Goal: Task Accomplishment & Management: Manage account settings

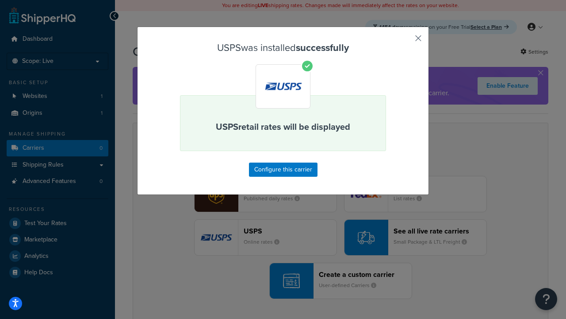
click at [405, 41] on button "button" at bounding box center [405, 41] width 2 height 2
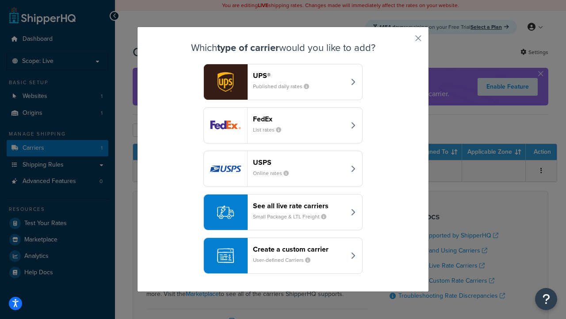
click at [283, 212] on div "See all live rate carriers Small Package & LTL Freight" at bounding box center [299, 211] width 92 height 21
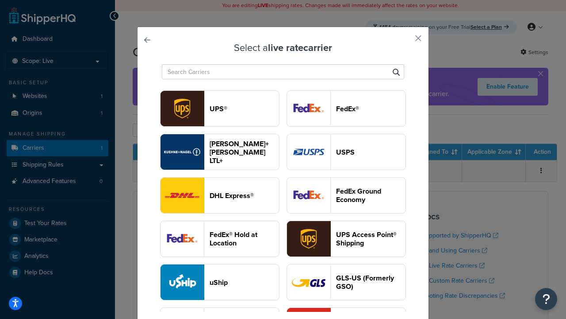
click at [244, 108] on header "UPS®" at bounding box center [244, 108] width 69 height 8
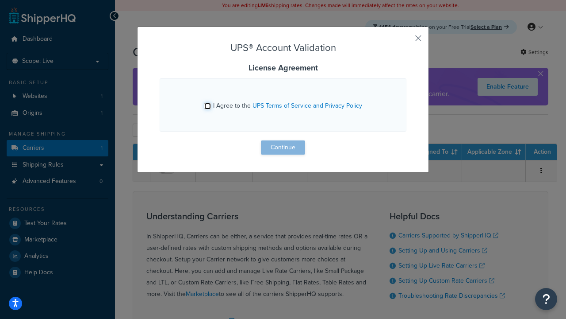
click at [207, 106] on input "I Agree to the UPS Terms of Service and Privacy Policy" at bounding box center [207, 106] width 7 height 7
checkbox input "true"
click at [283, 147] on button "Continue" at bounding box center [283, 147] width 44 height 14
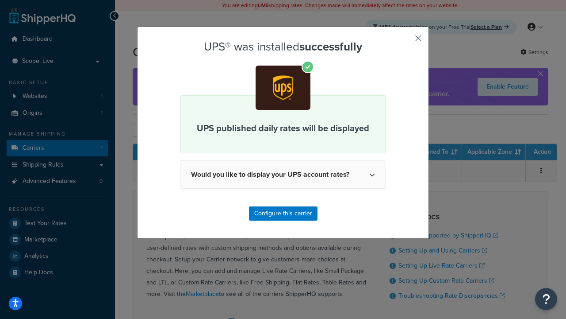
click at [405, 41] on button "button" at bounding box center [405, 41] width 2 height 2
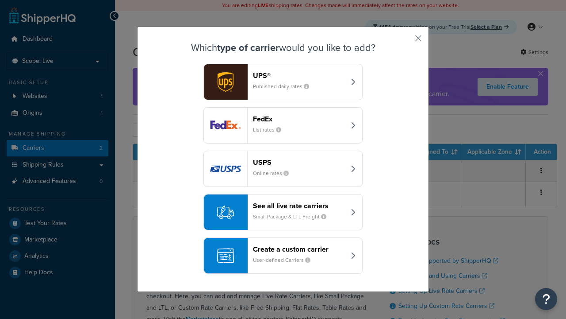
click at [299, 119] on header "FedEx" at bounding box center [299, 119] width 92 height 8
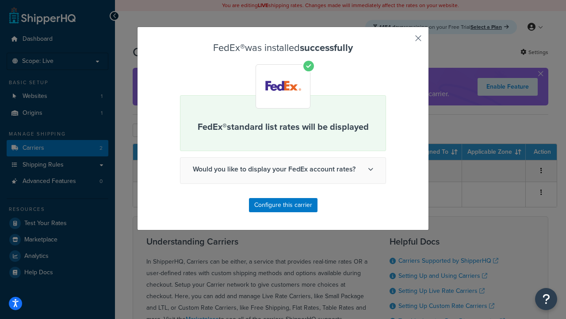
click at [405, 41] on button "button" at bounding box center [405, 41] width 2 height 2
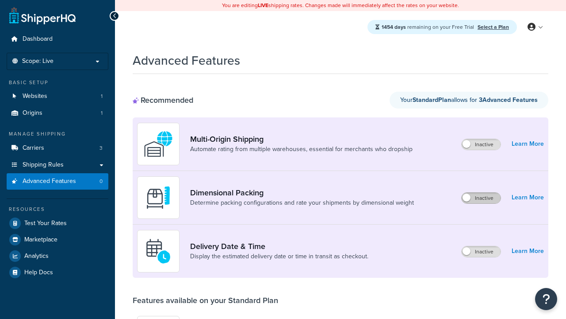
click at [481, 198] on label "Inactive" at bounding box center [481, 197] width 39 height 11
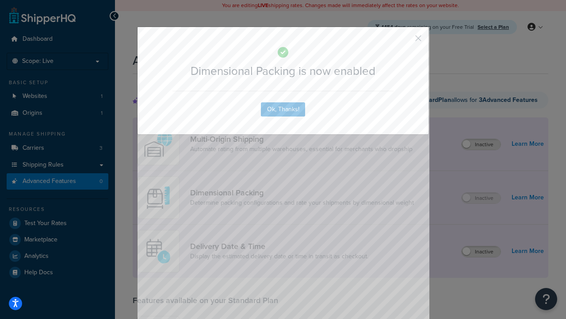
click at [405, 40] on button "button" at bounding box center [405, 41] width 2 height 2
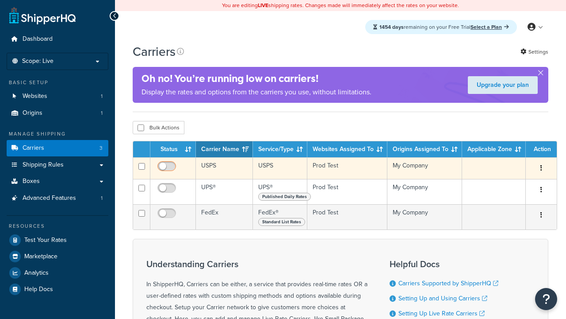
click at [168, 169] on input "checkbox" at bounding box center [168, 168] width 24 height 11
checkbox input "true"
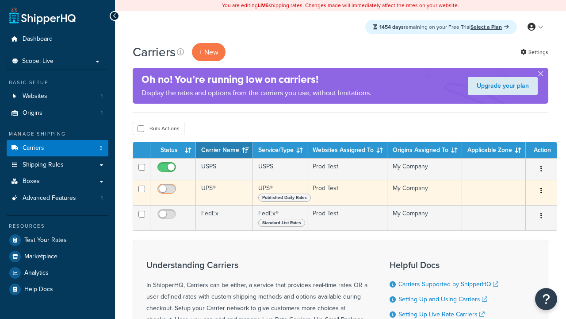
click at [168, 191] on input "checkbox" at bounding box center [168, 190] width 24 height 11
checkbox input "true"
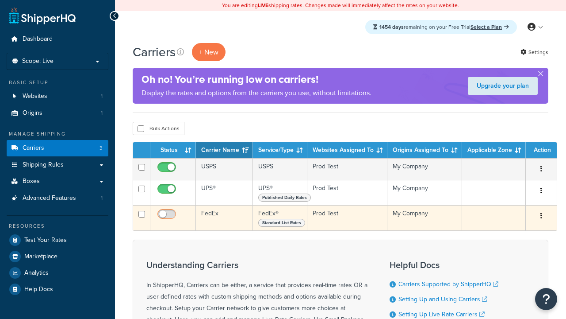
click at [168, 217] on input "checkbox" at bounding box center [168, 216] width 24 height 11
checkbox input "true"
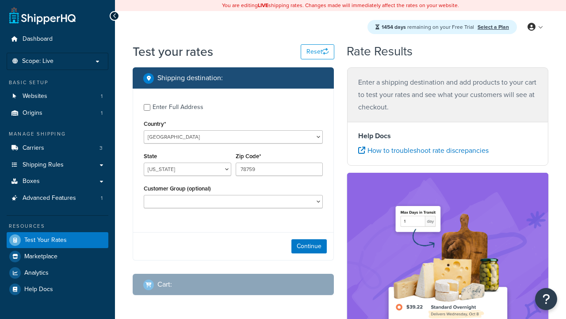
select select "[GEOGRAPHIC_DATA]"
click at [309, 247] on button "Continue" at bounding box center [309, 246] width 35 height 14
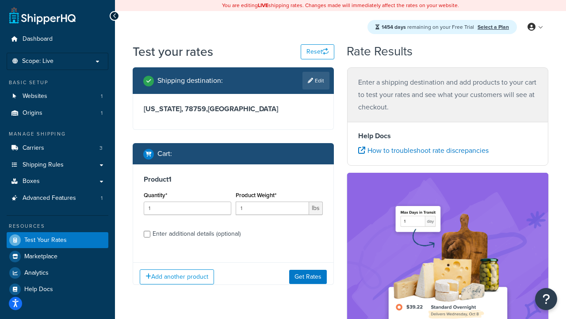
type input "78628"
type input "3"
type input "5"
click at [308, 276] on button "Get Rates" at bounding box center [308, 276] width 38 height 14
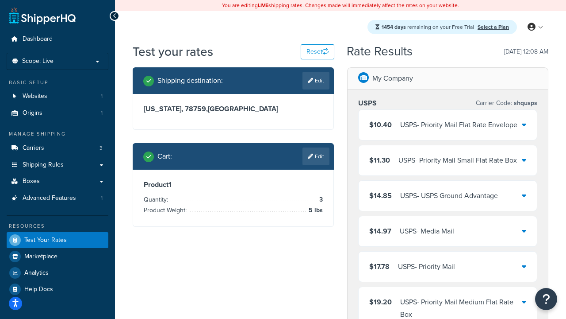
click at [448, 125] on div "USPS - Priority Mail Flat Rate Envelope" at bounding box center [458, 125] width 117 height 12
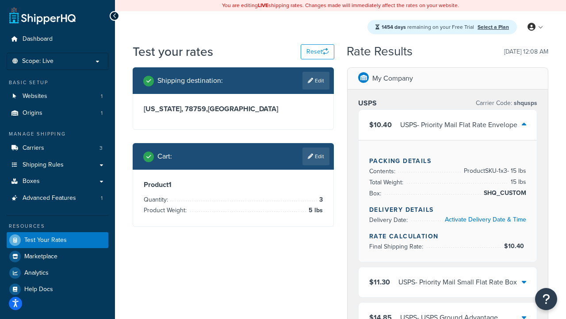
click at [448, 282] on div "USPS - Priority Mail Small Flat Rate Box" at bounding box center [458, 282] width 119 height 12
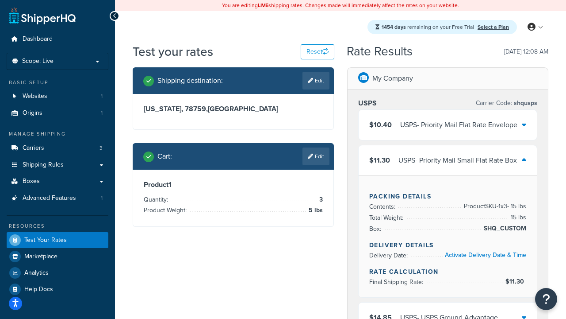
click at [448, 311] on div "USPS - USPS Ground Advantage" at bounding box center [449, 317] width 98 height 12
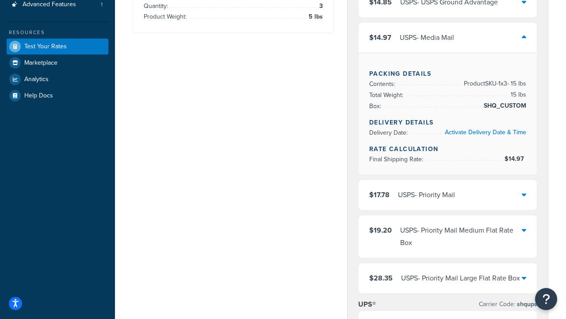
click at [448, 195] on div "USPS - Priority Mail" at bounding box center [426, 194] width 57 height 12
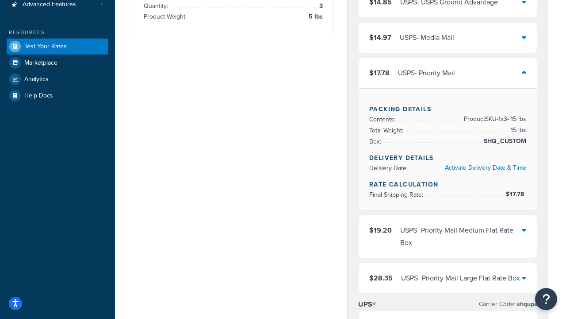
click at [448, 224] on div "USPS - Priority Mail Medium Flat Rate Box" at bounding box center [461, 236] width 122 height 25
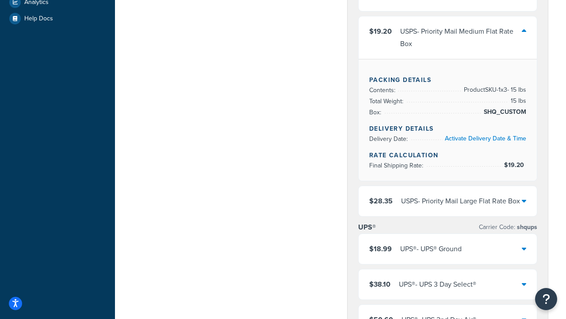
click at [448, 207] on div "USPS - Priority Mail Large Flat Rate Box" at bounding box center [460, 201] width 119 height 12
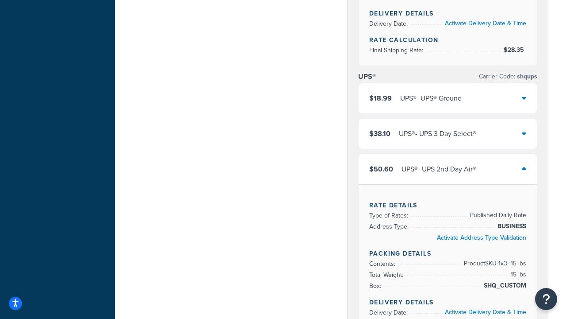
scroll to position [600, 0]
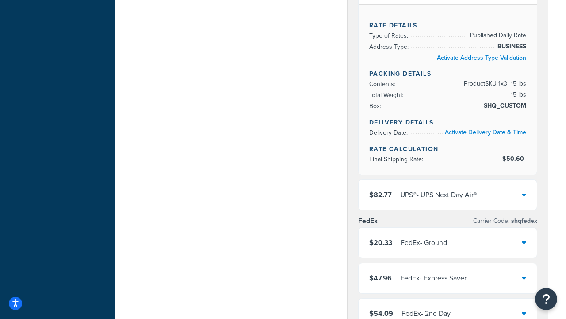
click at [448, 195] on div "UPS® - UPS Next Day Air®" at bounding box center [438, 194] width 77 height 12
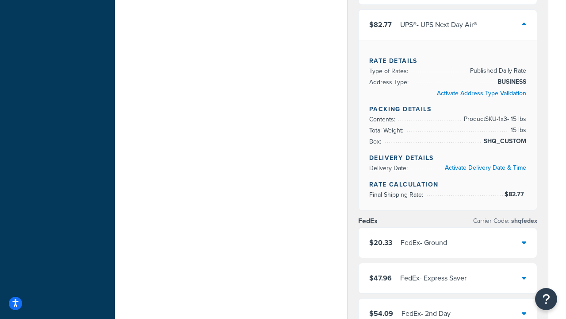
click at [447, 242] on div "FedEx - Ground" at bounding box center [424, 242] width 46 height 12
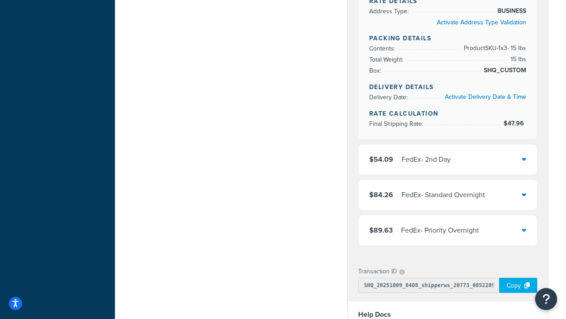
click at [448, 201] on div "FedEx - Standard Overnight" at bounding box center [444, 194] width 84 height 12
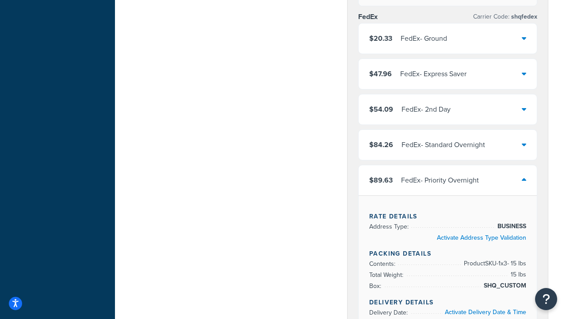
scroll to position [840, 0]
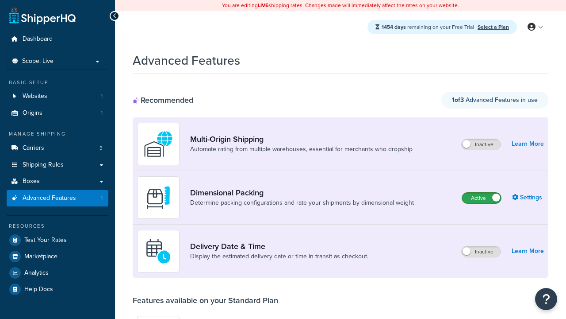
click at [482, 192] on label "Active" at bounding box center [481, 197] width 39 height 11
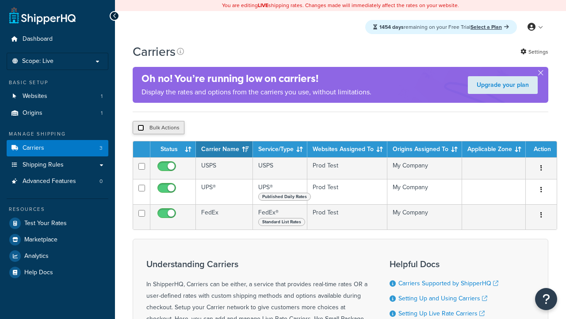
click at [141, 129] on input "checkbox" at bounding box center [141, 127] width 7 height 7
checkbox input "true"
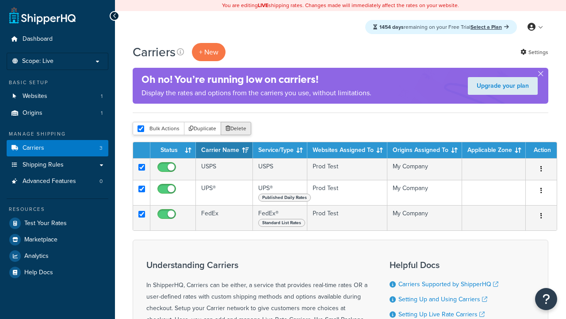
click at [238, 129] on button "Delete" at bounding box center [236, 128] width 31 height 13
